Goal: Task Accomplishment & Management: Use online tool/utility

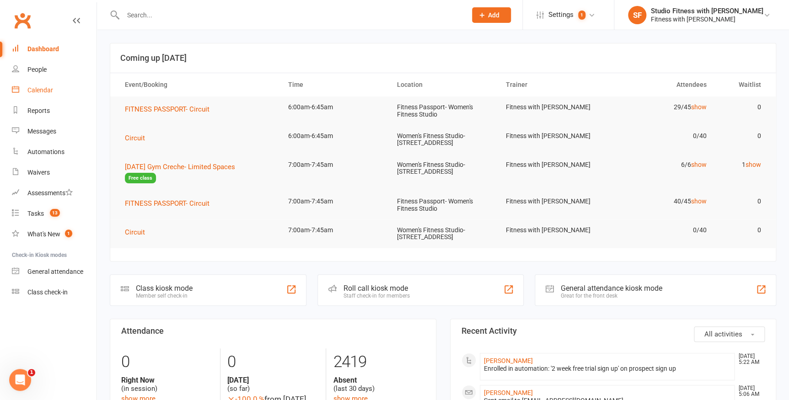
click at [35, 90] on div "Calendar" at bounding box center [40, 89] width 26 height 7
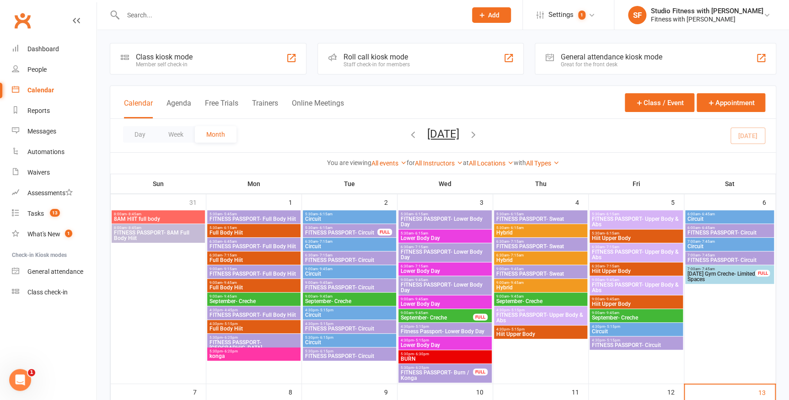
click at [155, 65] on div "Member self check-in" at bounding box center [164, 64] width 57 height 6
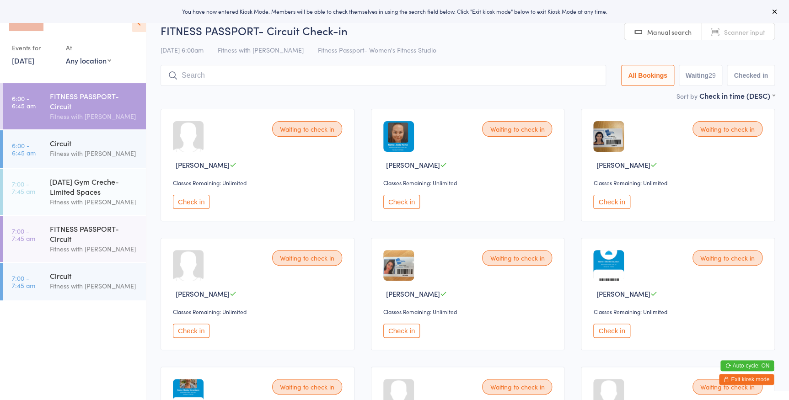
click at [90, 61] on select "Any location Women's Fitness Studio- [STREET_ADDRESS], [GEOGRAPHIC_DATA] Fitnes…" at bounding box center [88, 60] width 45 height 10
select select "0"
click at [66, 55] on select "Any location Women's Fitness Studio- [STREET_ADDRESS], [GEOGRAPHIC_DATA] Fitnes…" at bounding box center [88, 60] width 45 height 10
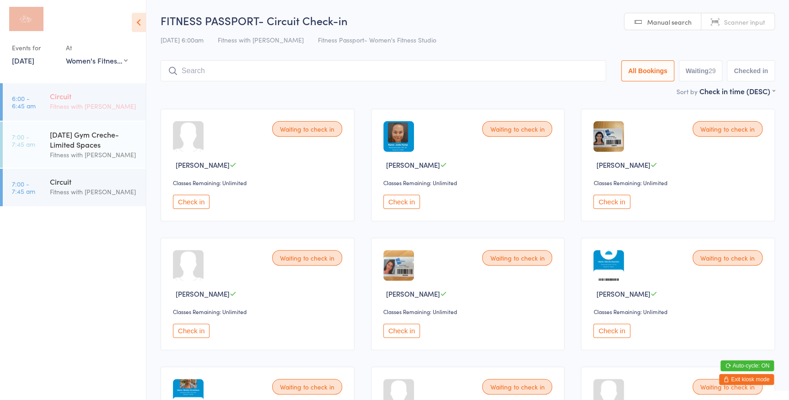
click at [76, 107] on div "Fitness with [PERSON_NAME]" at bounding box center [94, 106] width 88 height 11
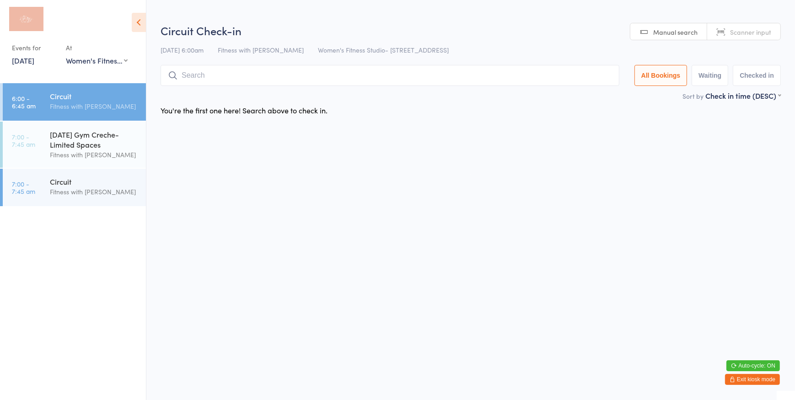
click at [757, 35] on span "Scanner input" at bounding box center [750, 31] width 41 height 9
click at [198, 73] on input "search" at bounding box center [390, 75] width 459 height 21
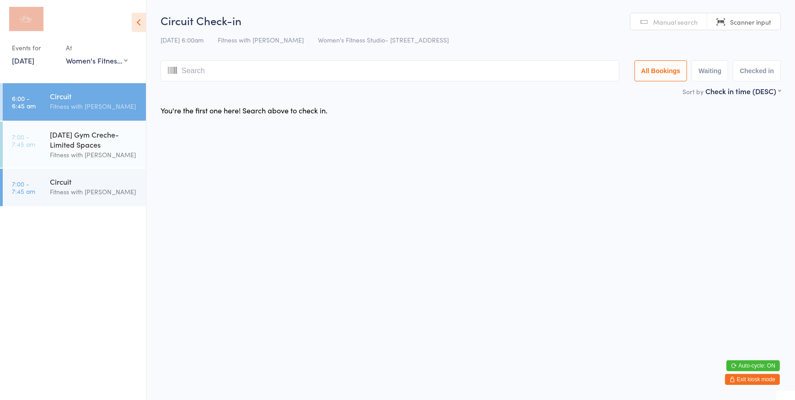
click at [173, 69] on icon at bounding box center [172, 70] width 9 height 7
click at [194, 72] on input "search" at bounding box center [390, 70] width 459 height 21
click at [659, 26] on span "Manual search" at bounding box center [676, 21] width 44 height 9
click at [726, 23] on link "Scanner input" at bounding box center [744, 21] width 73 height 17
click at [210, 70] on input "search" at bounding box center [390, 70] width 459 height 21
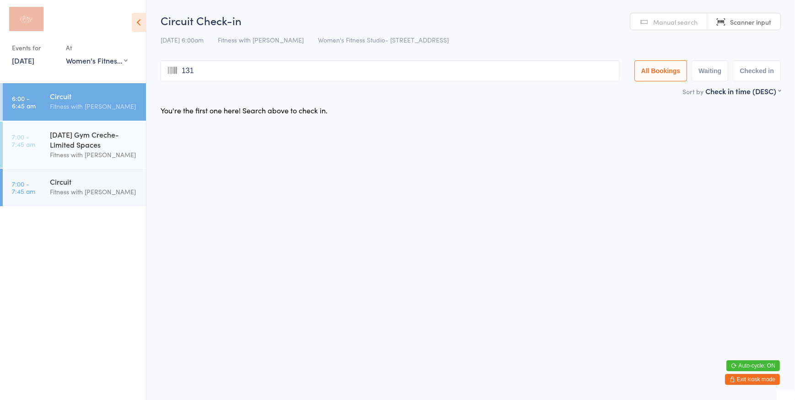
type input "1311"
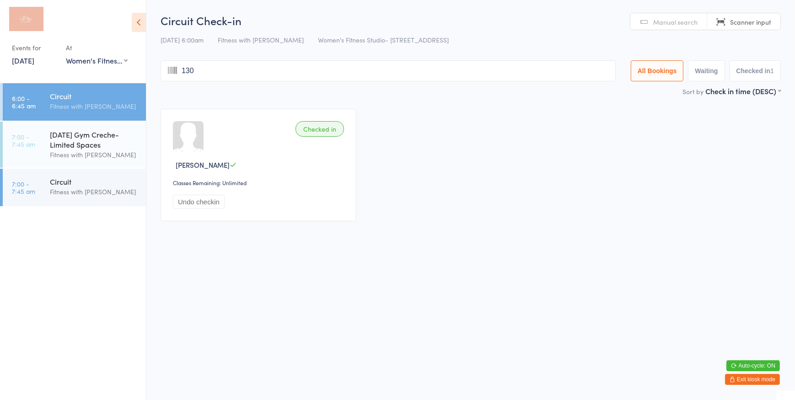
type input "1306"
type input "2511"
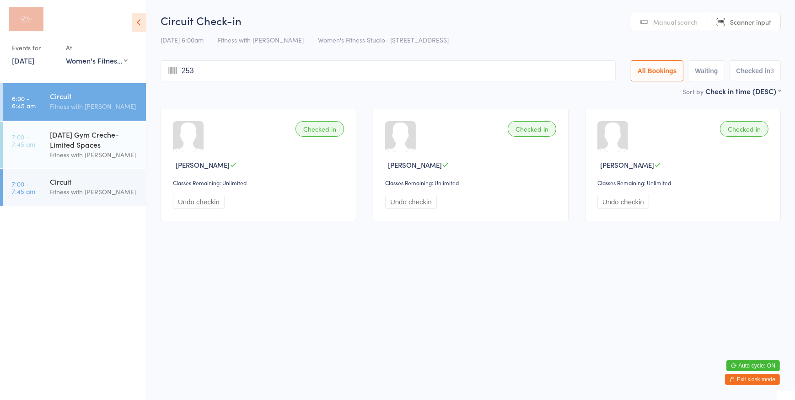
type input "2530"
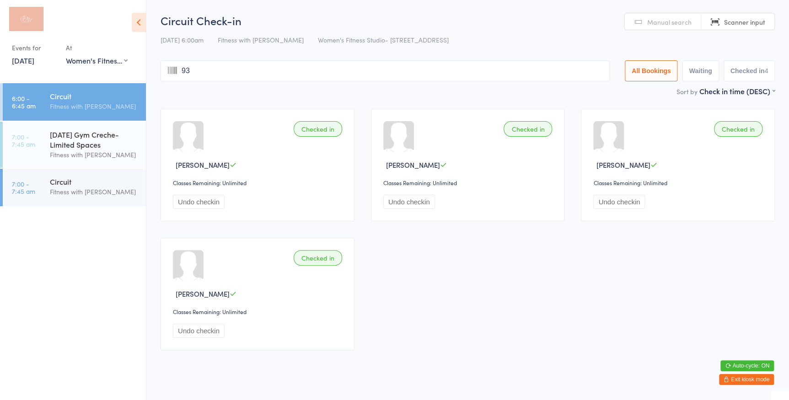
type input "937"
type input "162"
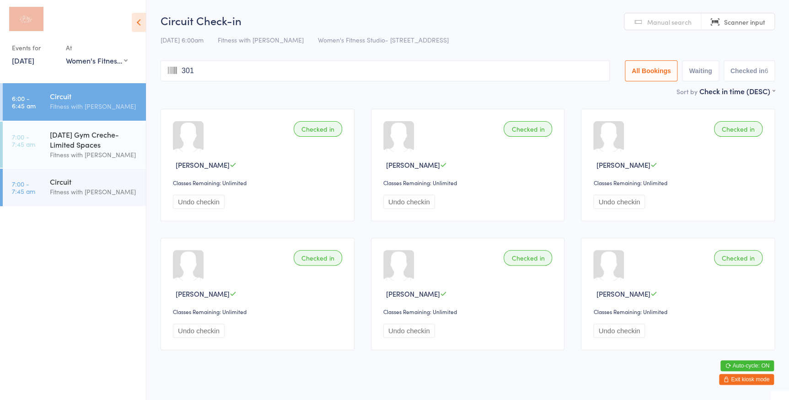
type input "3017"
type input "3046"
type input "873"
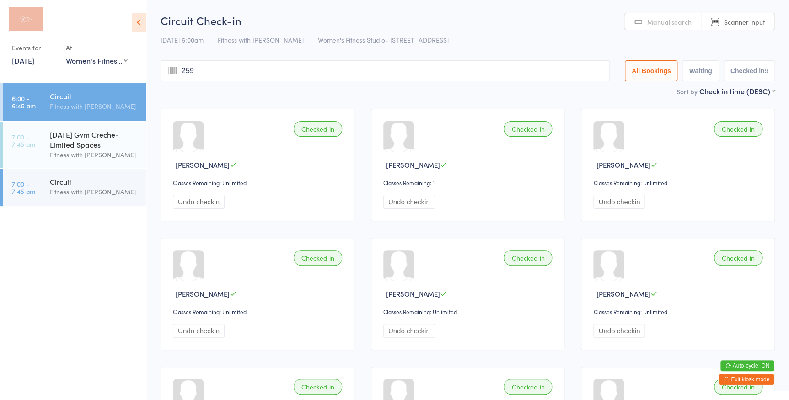
type input "2594"
click at [668, 24] on span "Manual search" at bounding box center [670, 21] width 44 height 9
click at [506, 74] on input "search" at bounding box center [384, 70] width 446 height 21
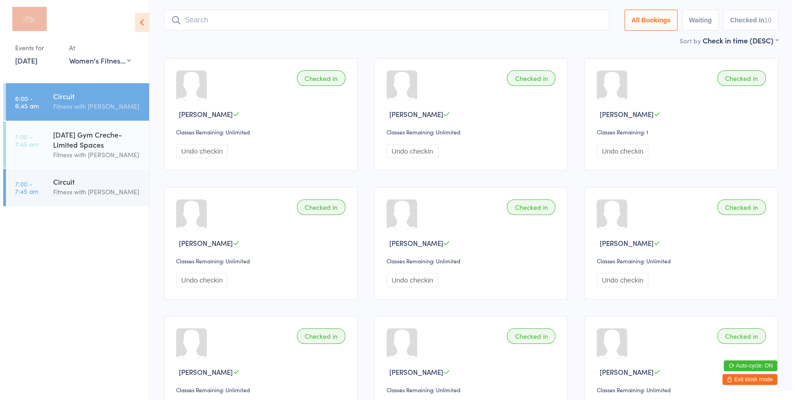
scroll to position [60, 0]
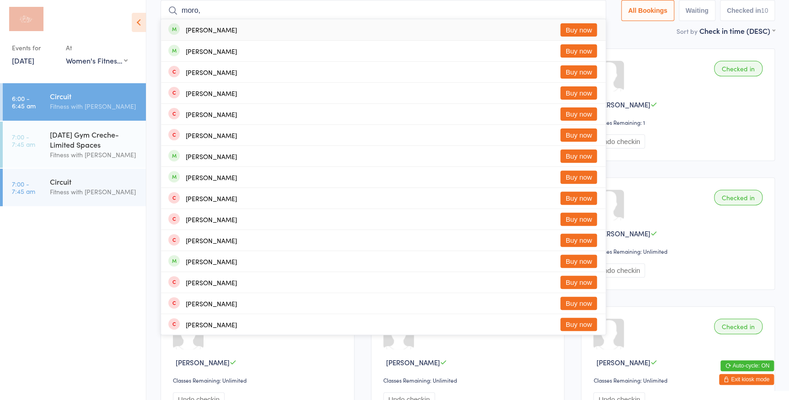
type input "moro,"
click at [585, 30] on button "Buy now" at bounding box center [579, 29] width 37 height 13
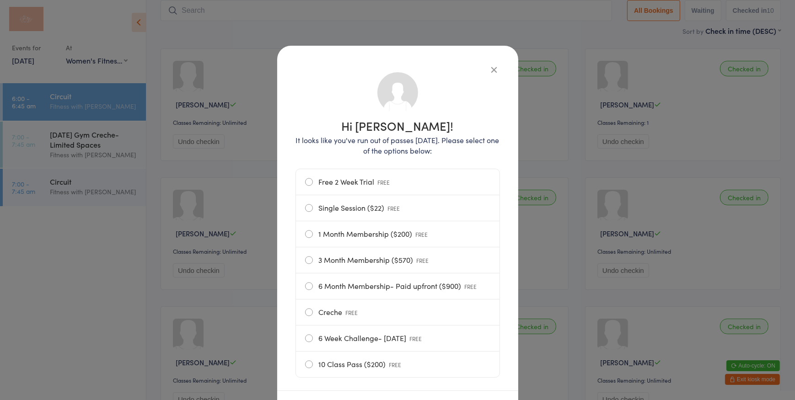
click at [375, 207] on label "Single Session ($22) FREE" at bounding box center [397, 208] width 185 height 26
click at [0, 0] on input "Single Session ($22) FREE" at bounding box center [0, 0] width 0 height 0
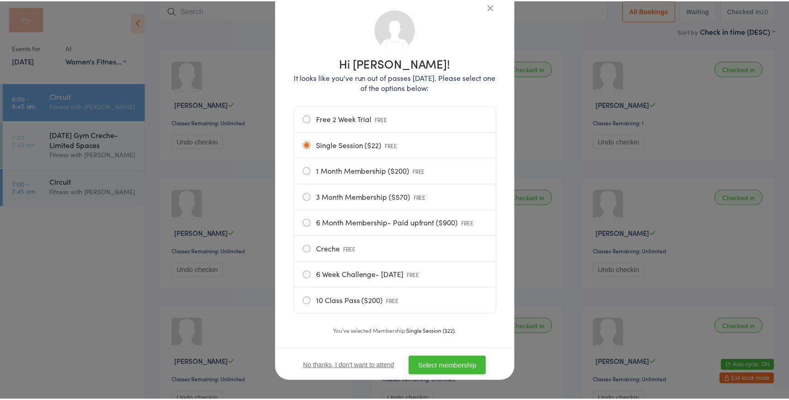
scroll to position [70, 0]
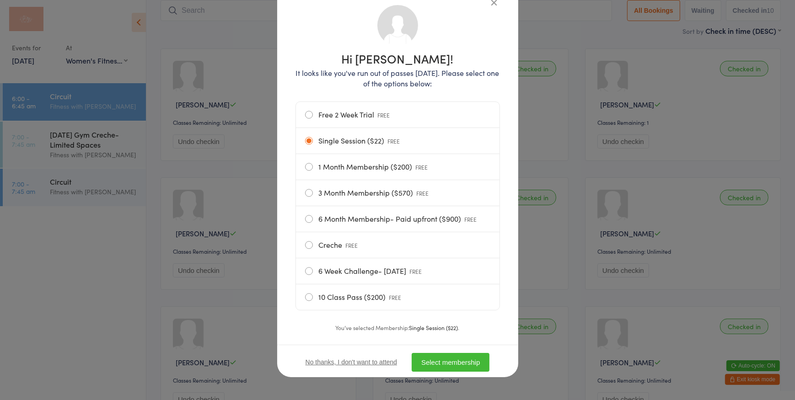
click at [452, 364] on button "Select membership" at bounding box center [451, 362] width 78 height 19
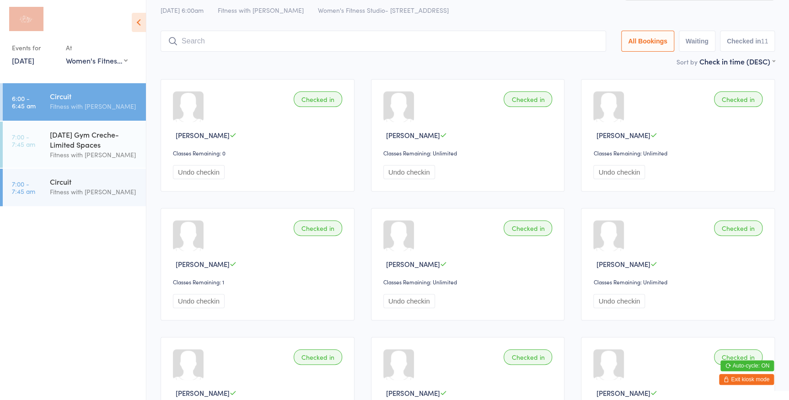
scroll to position [0, 0]
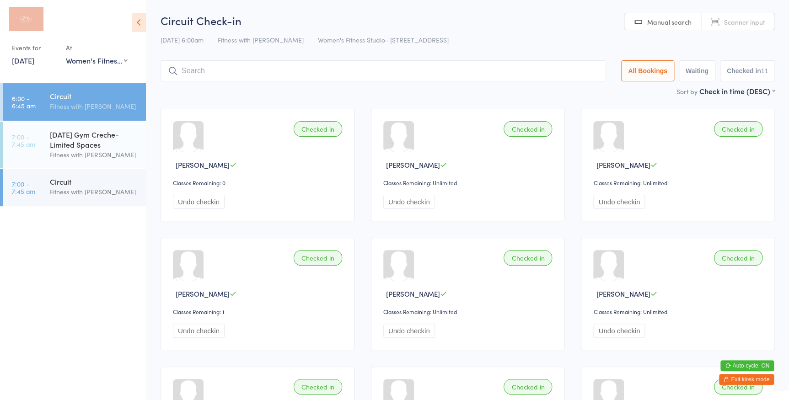
click at [677, 19] on span "Manual search" at bounding box center [670, 21] width 44 height 9
type input "888"
type input "1374"
type input "1145"
type input "1080"
